Goal: Transaction & Acquisition: Purchase product/service

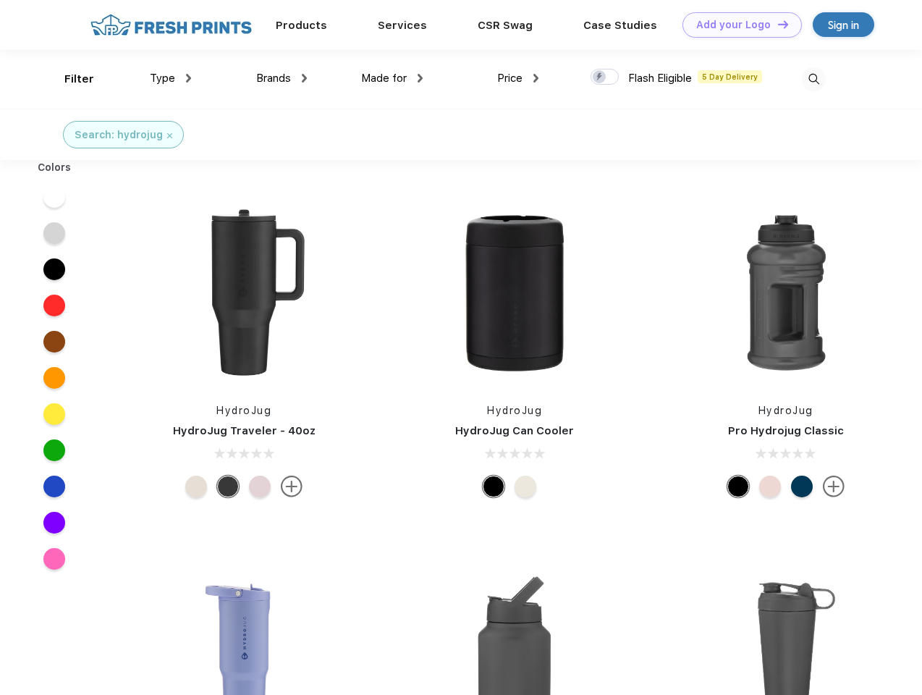
click at [737, 25] on link "Add your Logo Design Tool" at bounding box center [742, 24] width 119 height 25
click at [69, 79] on div "Filter" at bounding box center [79, 79] width 30 height 17
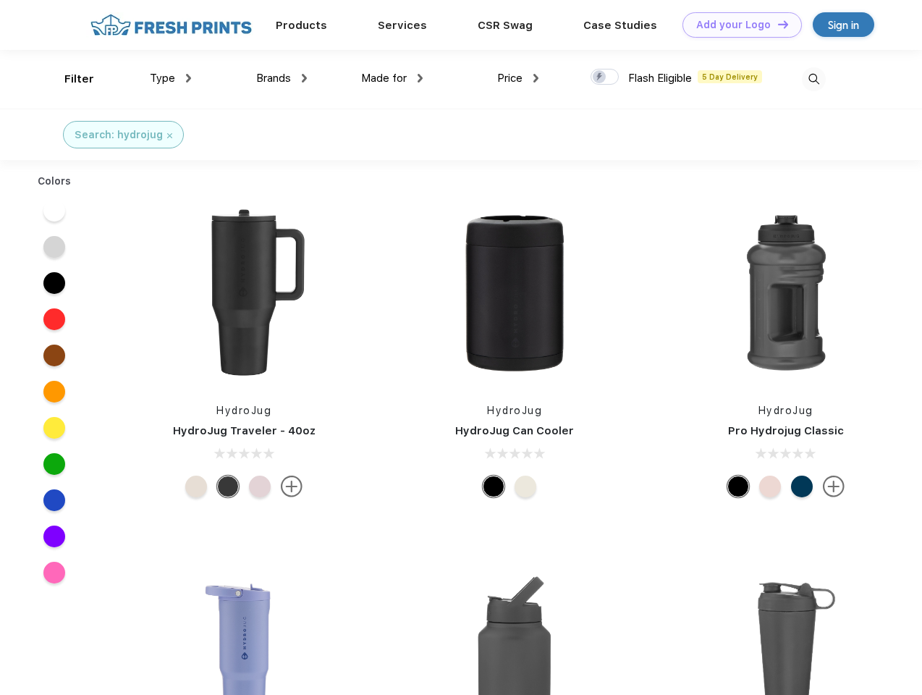
click at [171, 78] on span "Type" at bounding box center [162, 78] width 25 height 13
click at [282, 78] on span "Brands" at bounding box center [273, 78] width 35 height 13
click at [392, 78] on span "Made for" at bounding box center [384, 78] width 46 height 13
click at [518, 78] on span "Price" at bounding box center [509, 78] width 25 height 13
click at [605, 77] on div at bounding box center [605, 77] width 28 height 16
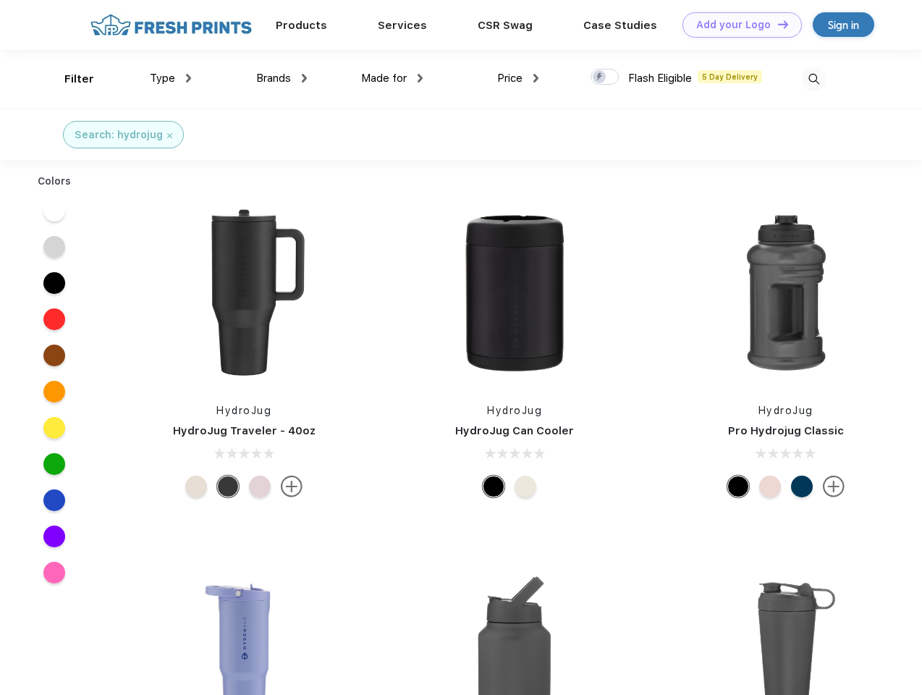
click at [600, 77] on input "checkbox" at bounding box center [595, 72] width 9 height 9
click at [814, 79] on img at bounding box center [814, 79] width 24 height 24
click at [54, 197] on div at bounding box center [55, 211] width 56 height 36
click at [54, 233] on div at bounding box center [55, 247] width 56 height 36
